Goal: Task Accomplishment & Management: Manage account settings

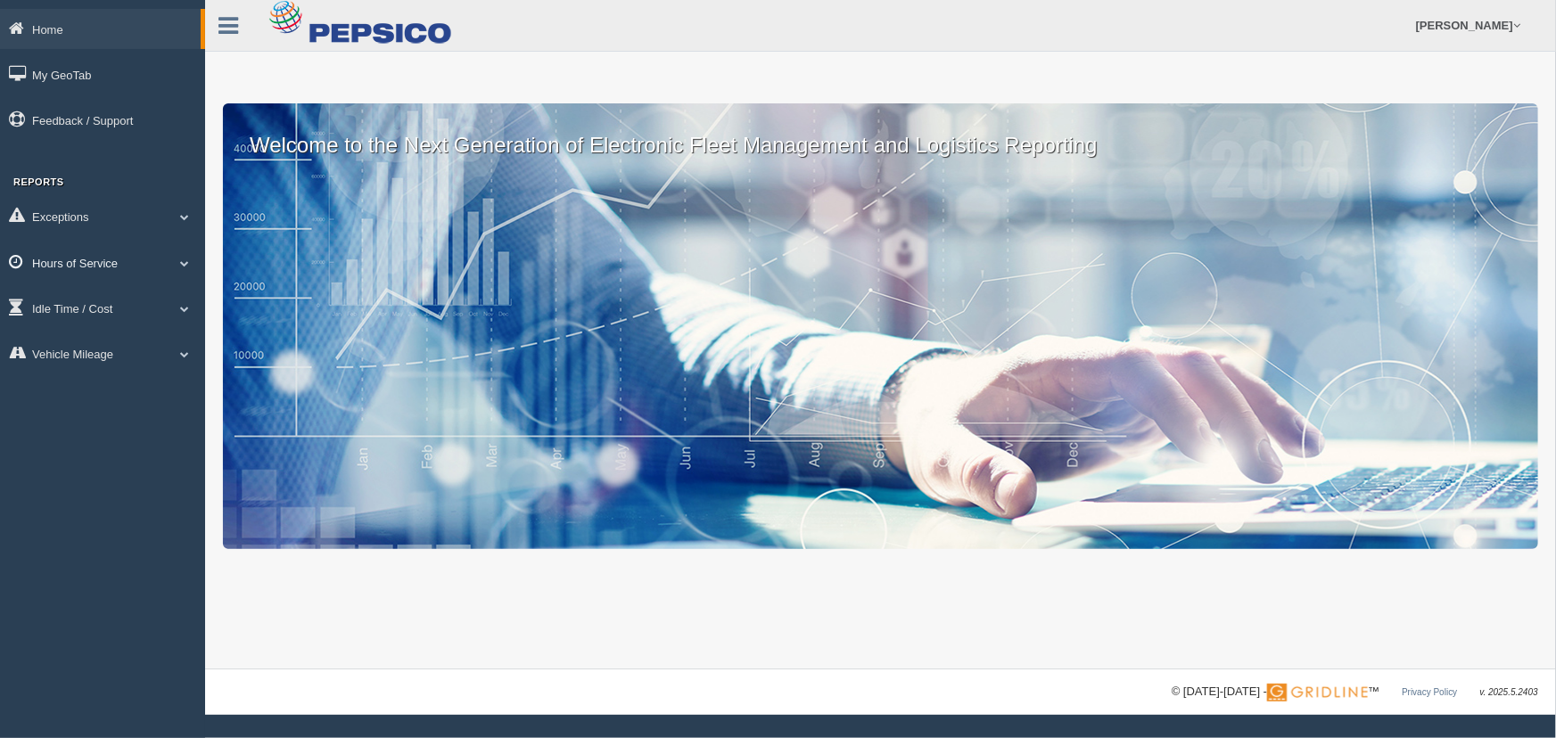
click at [193, 263] on span at bounding box center [184, 263] width 23 height 9
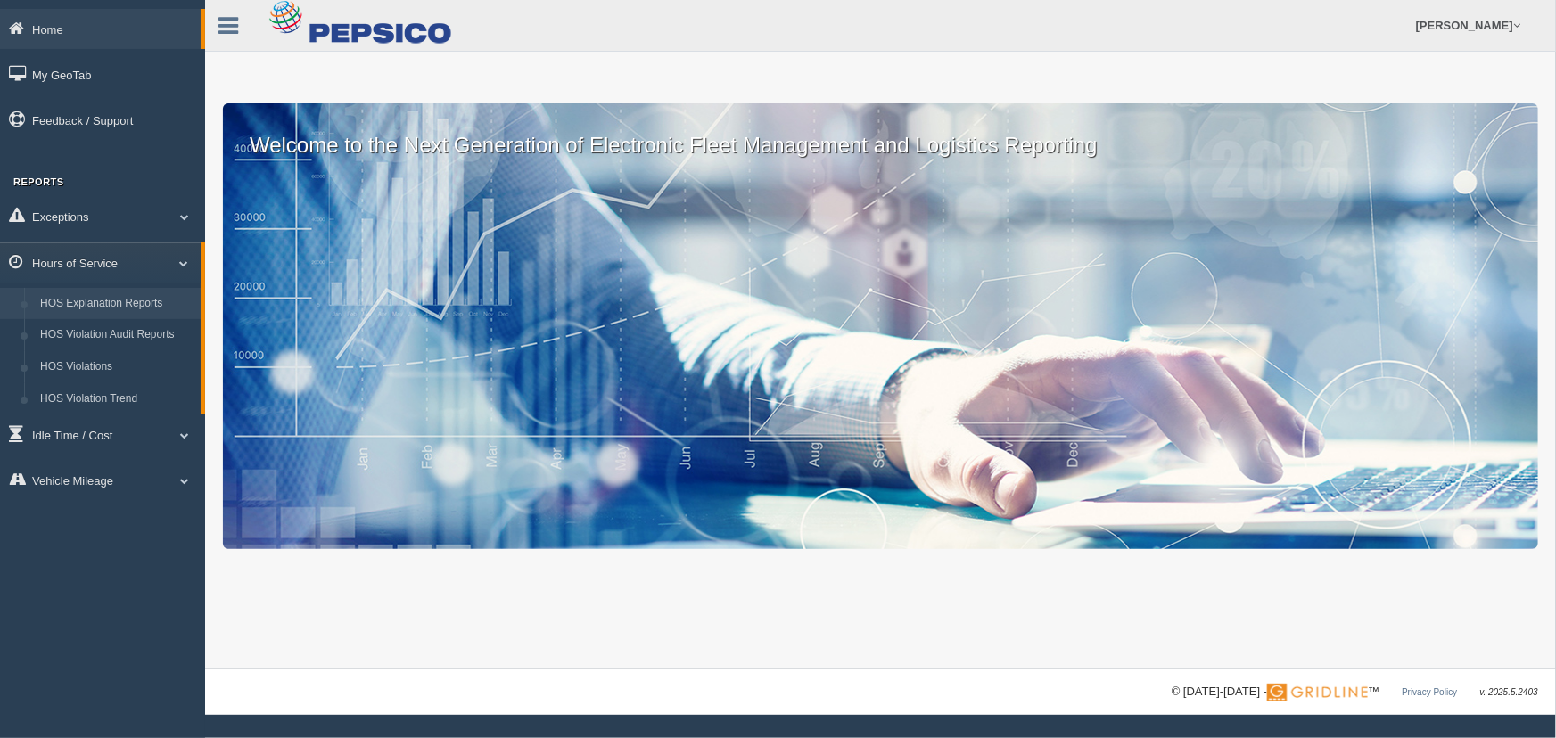
click at [169, 296] on link "HOS Explanation Reports" at bounding box center [116, 304] width 169 height 32
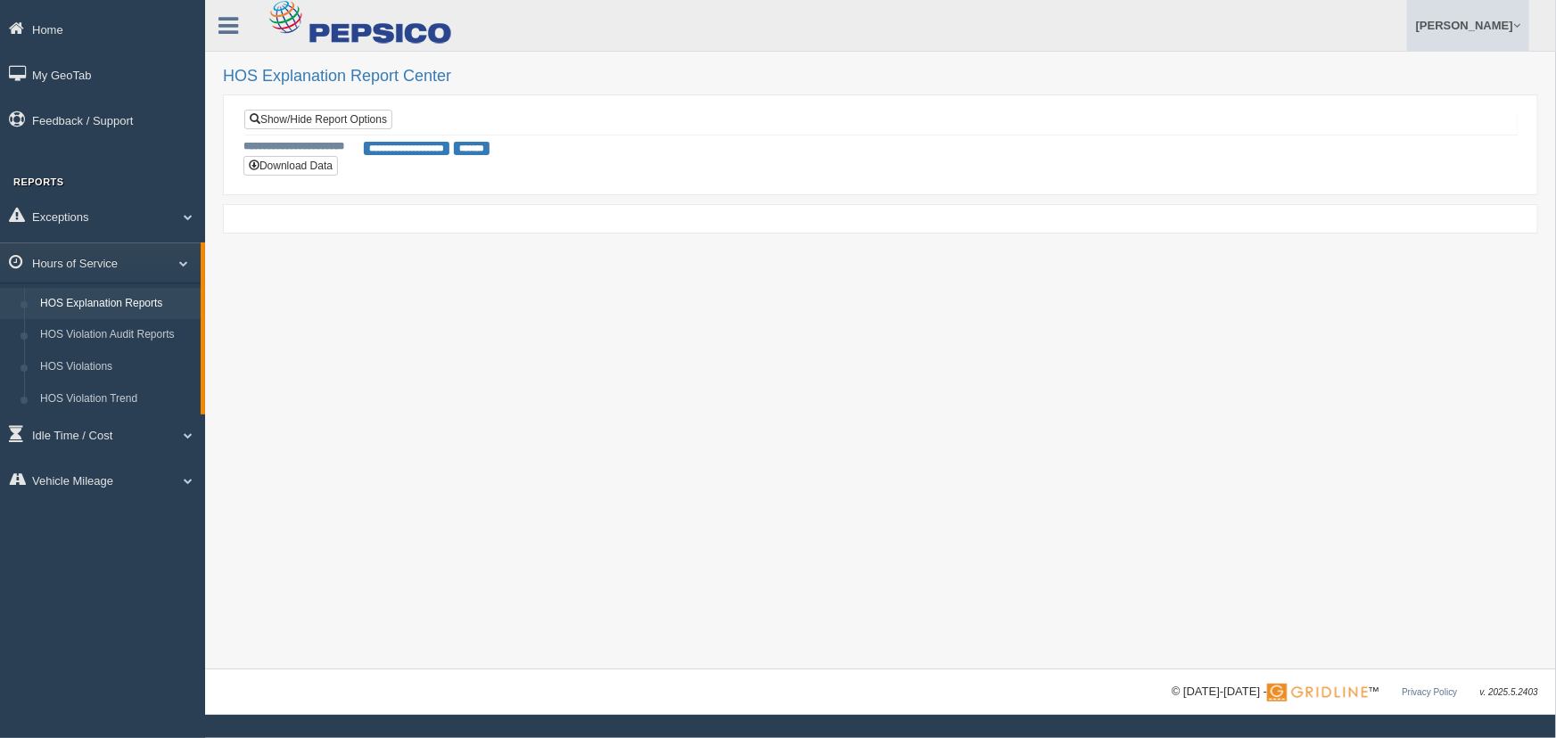
click at [1498, 33] on link "[PERSON_NAME]" at bounding box center [1468, 25] width 122 height 51
click at [1416, 101] on link "Log Off" at bounding box center [1431, 106] width 194 height 37
